Goal: Task Accomplishment & Management: Manage account settings

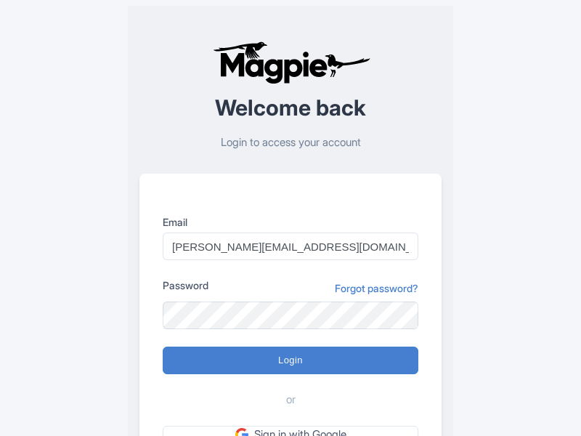
type input "Logging in..."
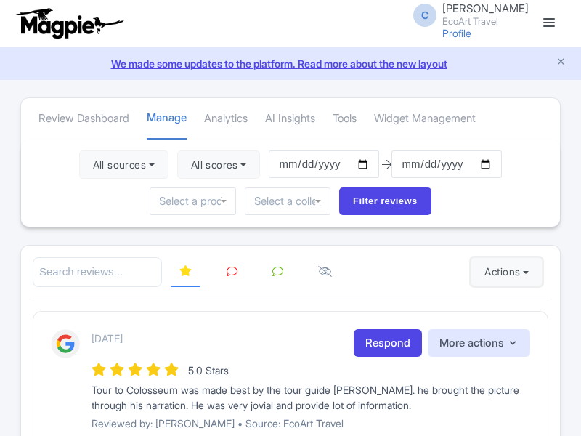
click at [503, 272] on button "Actions" at bounding box center [507, 271] width 72 height 29
click at [0, 0] on link "Import new reviews" at bounding box center [0, 0] width 0 height 0
